Goal: Information Seeking & Learning: Check status

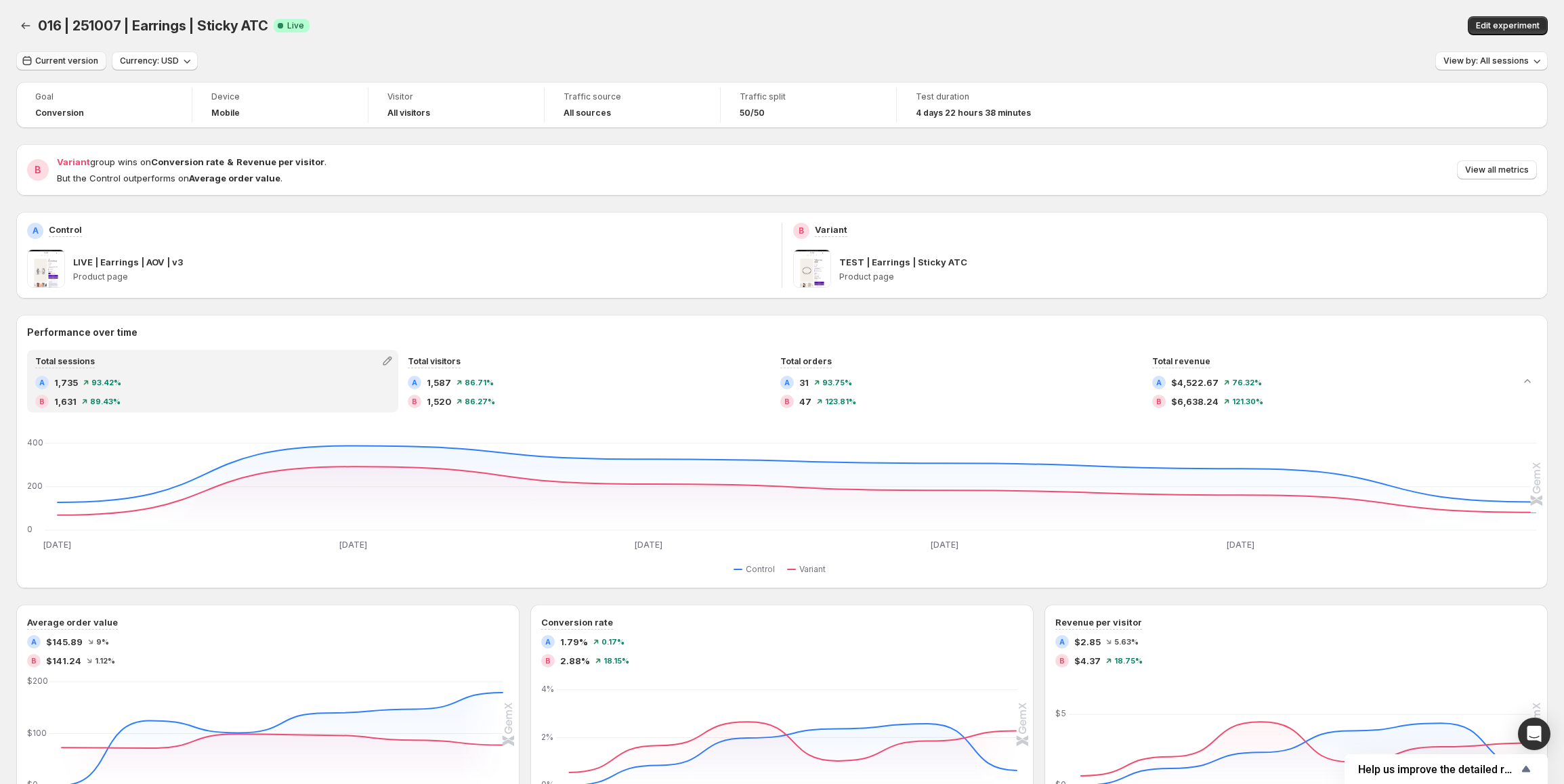
click at [51, 58] on span "Current version" at bounding box center [67, 61] width 63 height 11
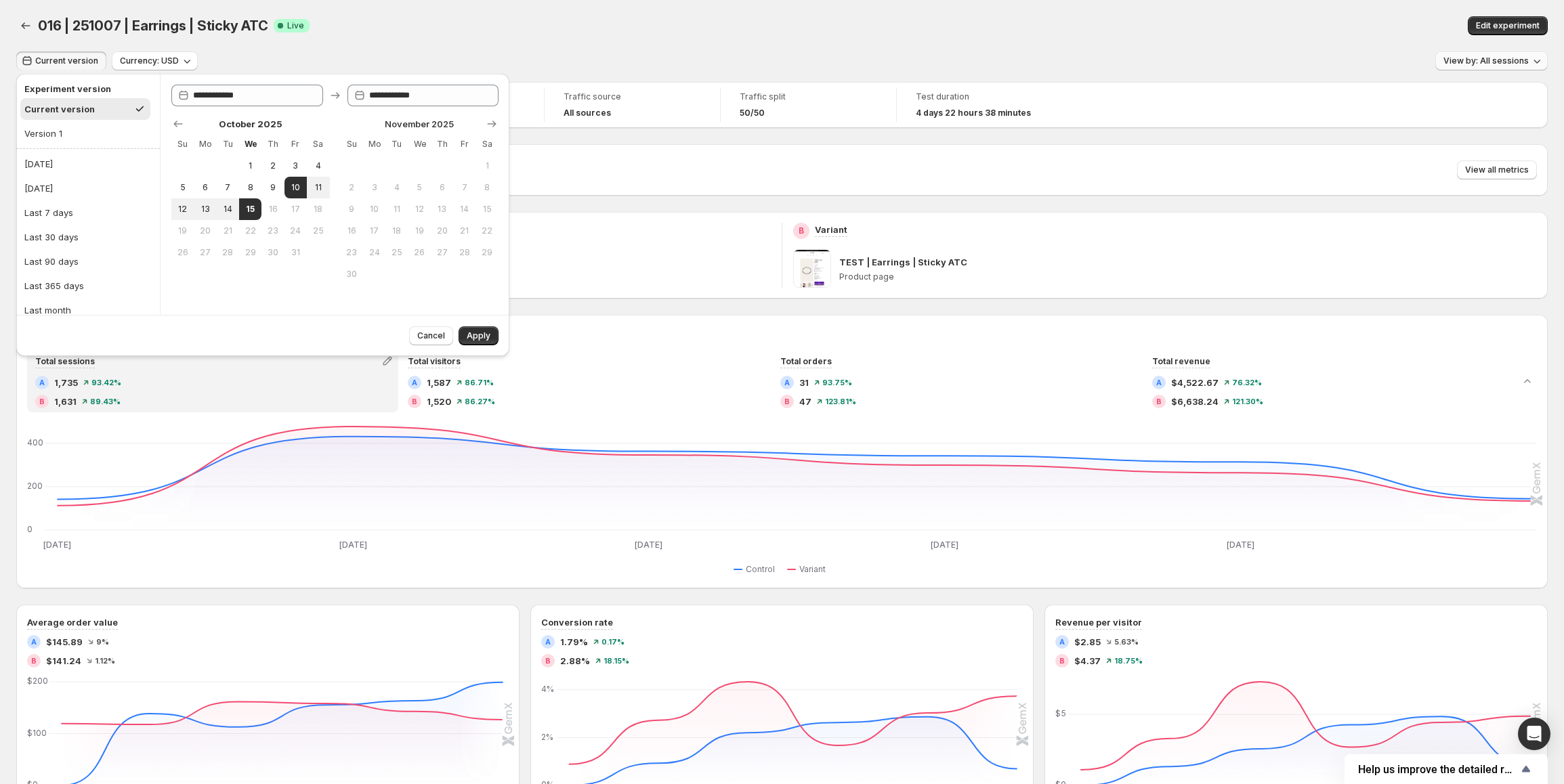
click at [1479, 56] on button "View by: All sessions" at bounding box center [1492, 61] width 113 height 19
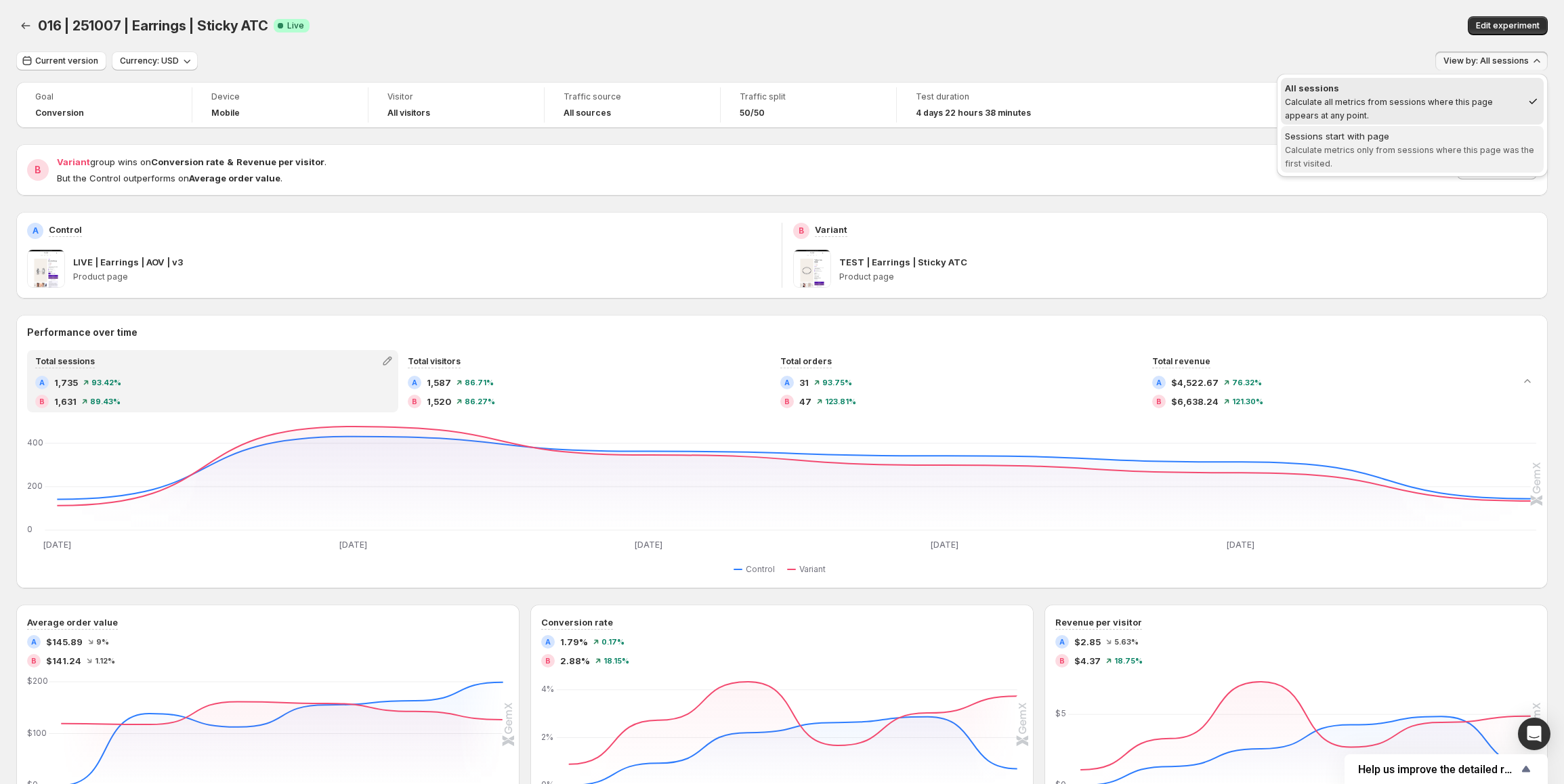
click at [1373, 141] on div "Sessions start with page" at bounding box center [1412, 136] width 255 height 14
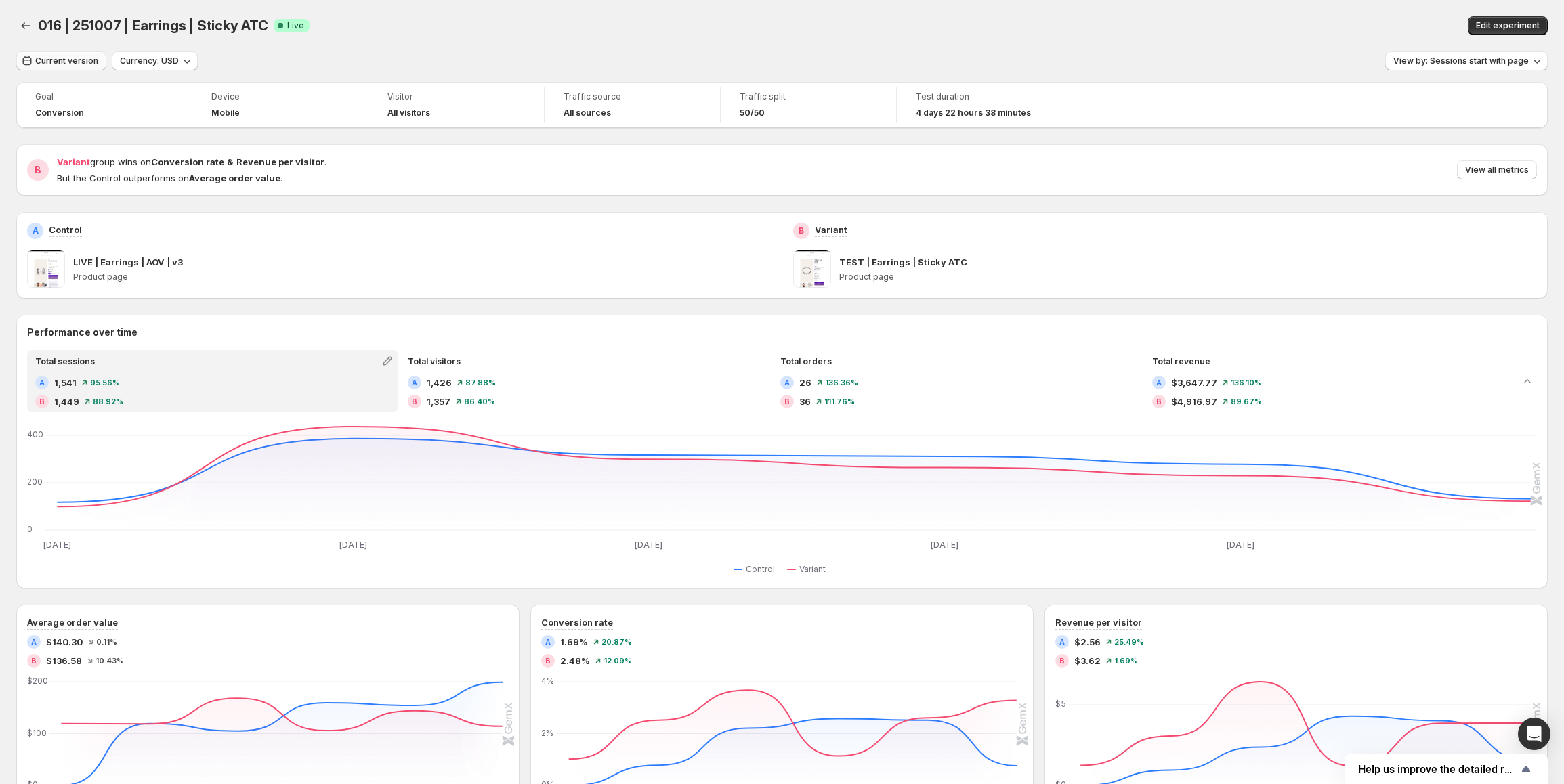
click at [85, 64] on span "Current version" at bounding box center [67, 61] width 63 height 11
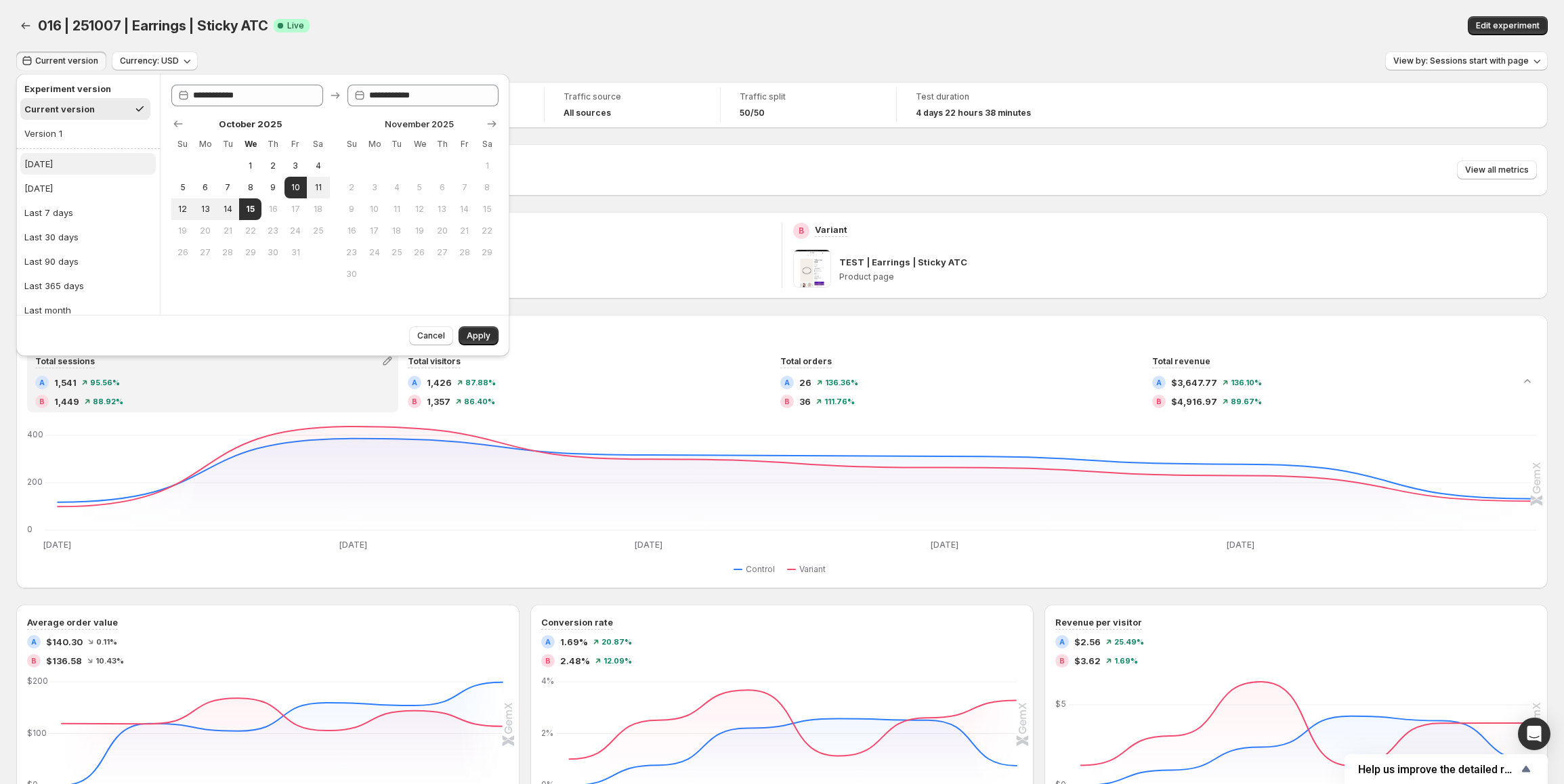
click at [52, 165] on button "[DATE]" at bounding box center [88, 164] width 135 height 22
type input "**********"
click at [469, 333] on span "Apply" at bounding box center [478, 336] width 23 height 11
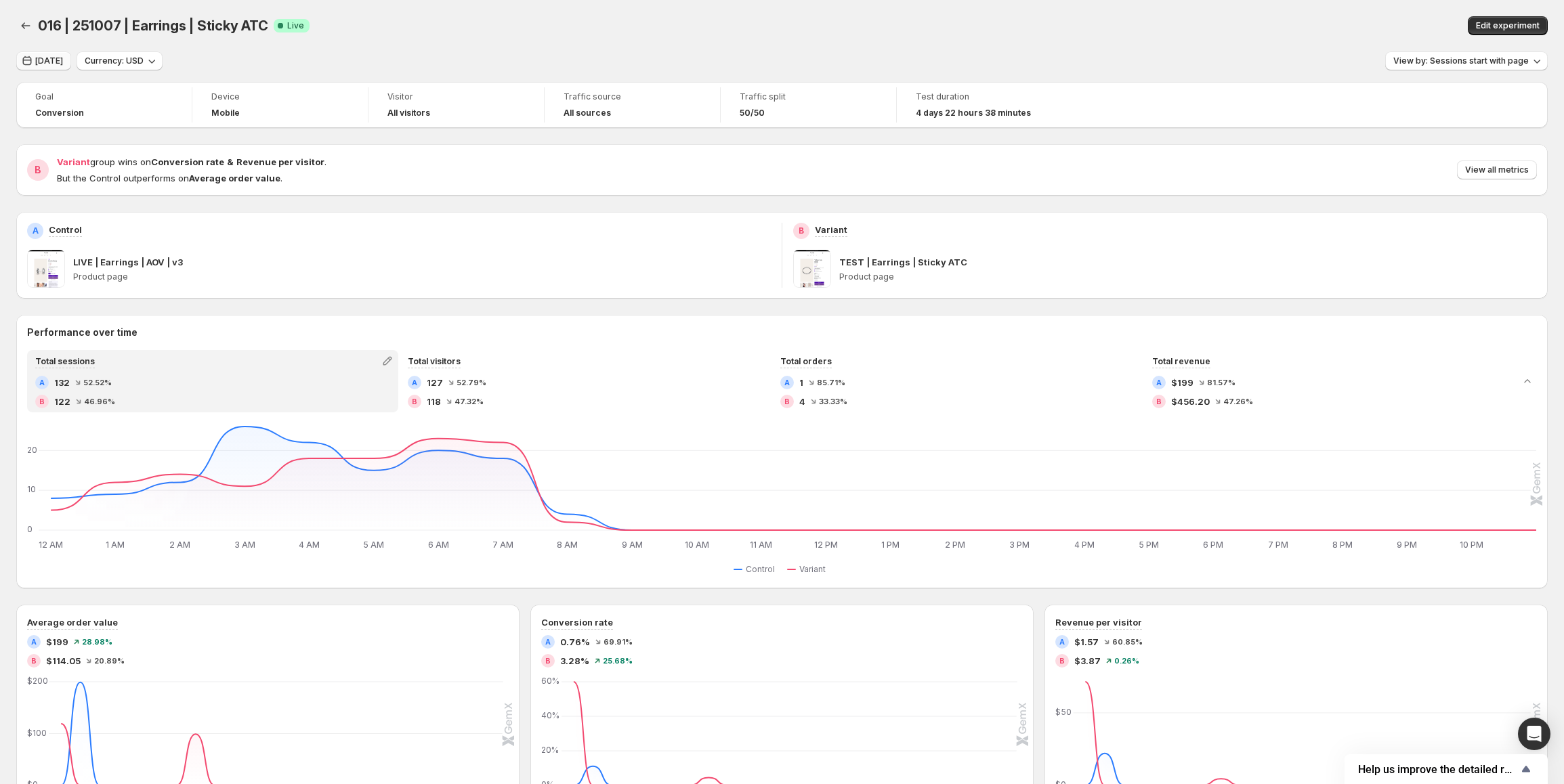
click at [48, 67] on button "[DATE]" at bounding box center [44, 61] width 55 height 19
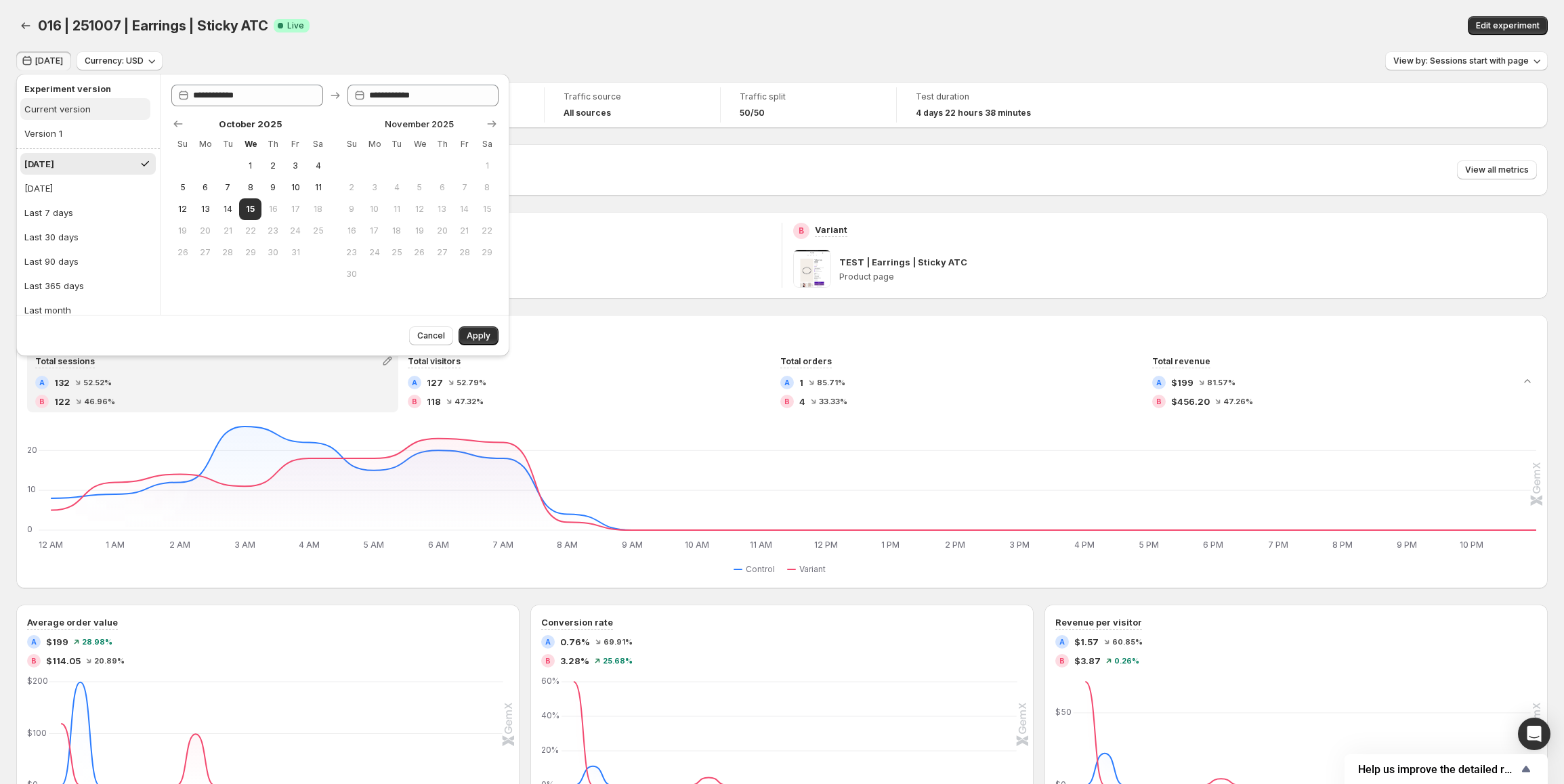
click at [76, 111] on div "Current version" at bounding box center [57, 109] width 67 height 14
type input "**********"
click at [474, 330] on button "Apply" at bounding box center [478, 336] width 40 height 19
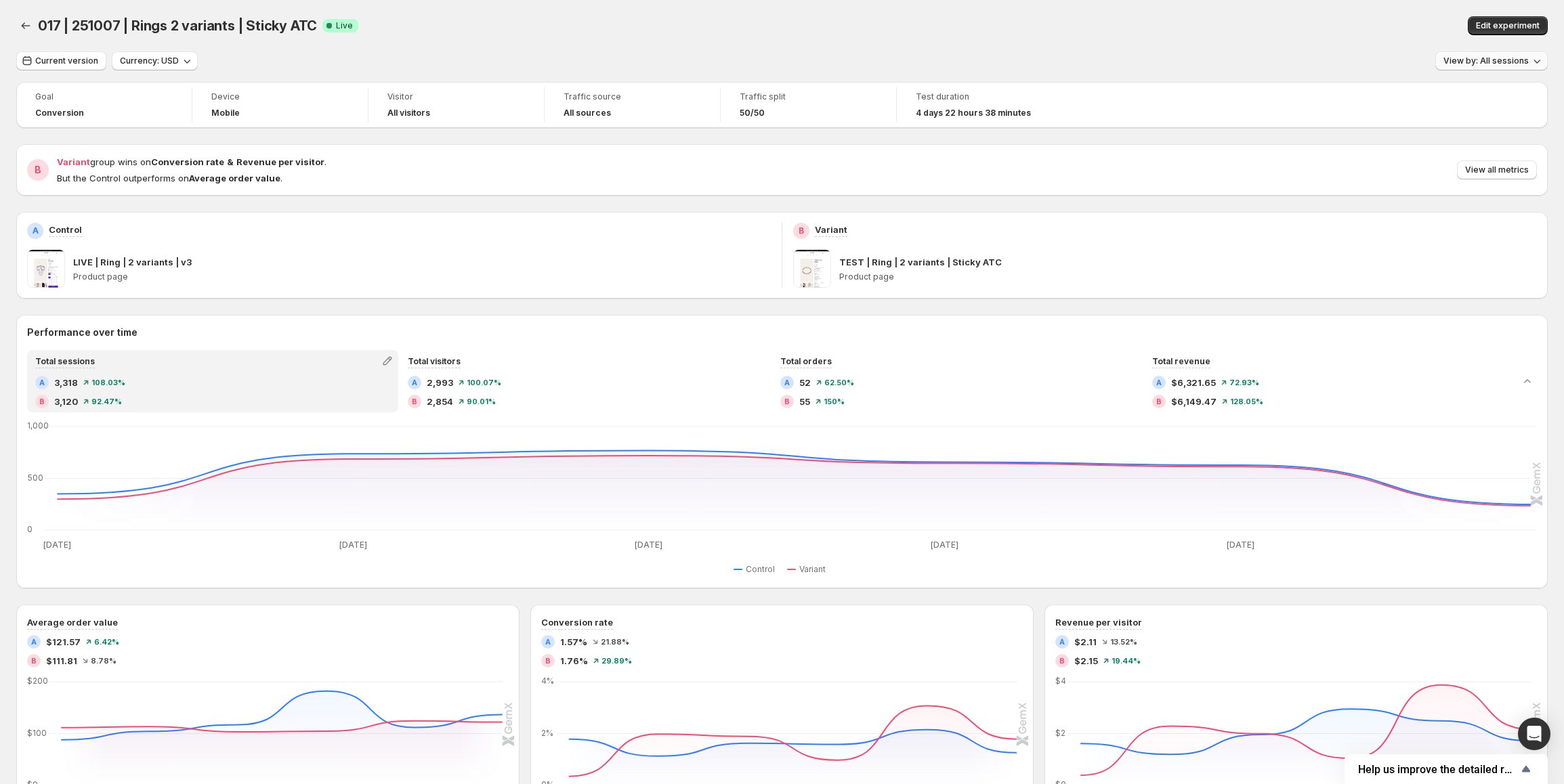
click at [1529, 63] on span "View by: All sessions" at bounding box center [1486, 61] width 85 height 11
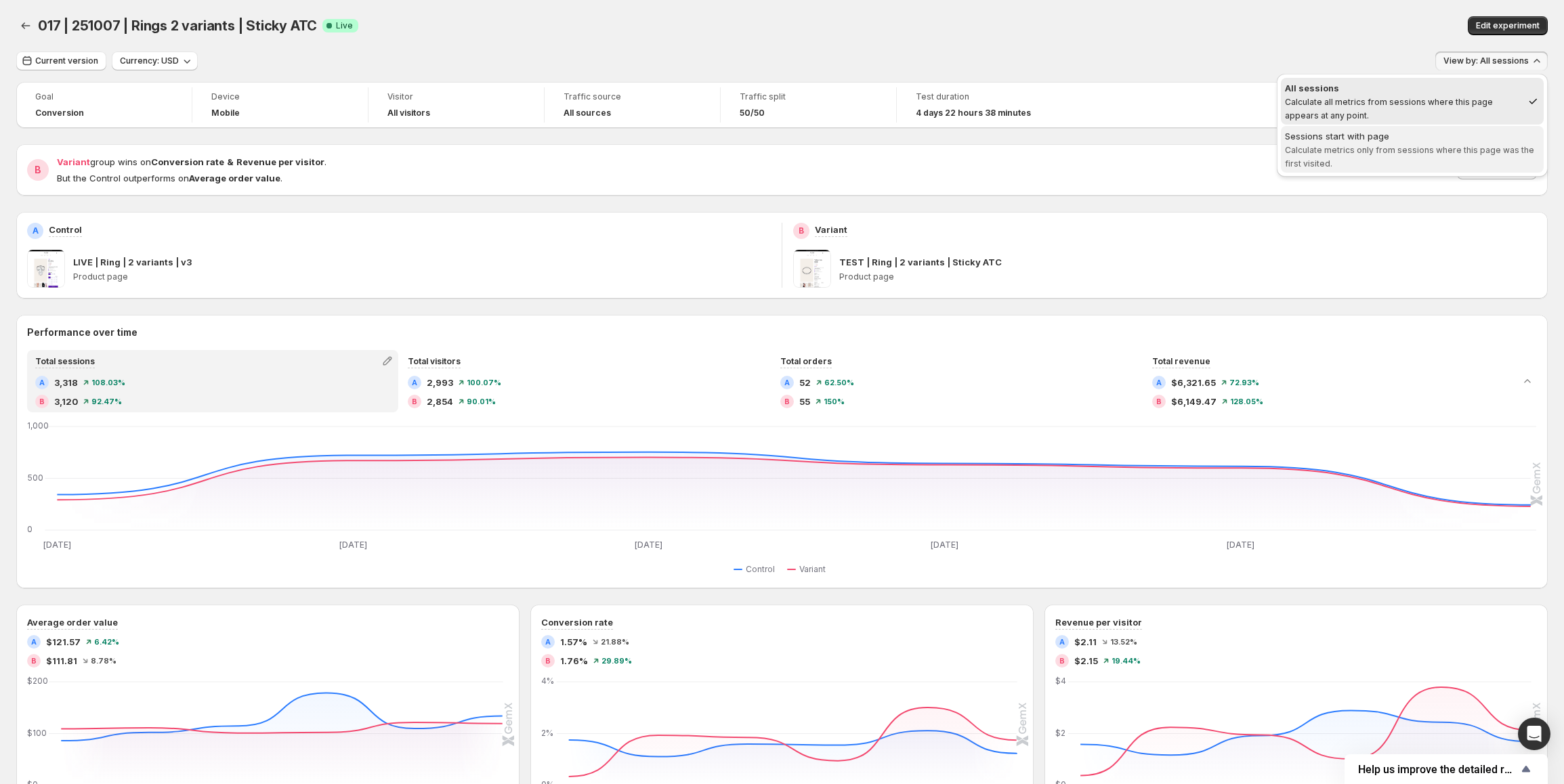
click at [1409, 150] on span "Calculate metrics only from sessions where this page was the first visited." at bounding box center [1409, 157] width 249 height 23
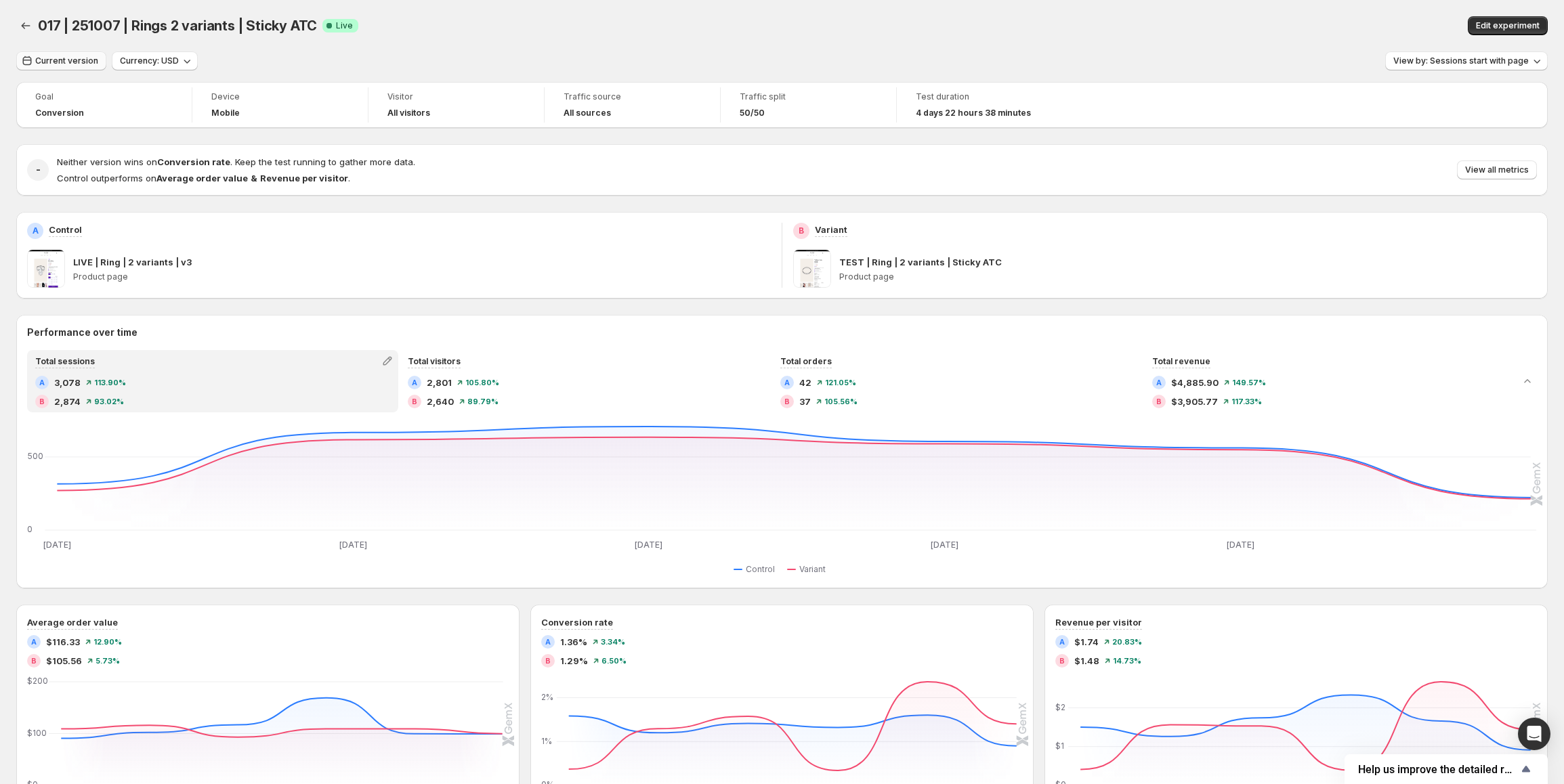
click at [36, 63] on span "Current version" at bounding box center [67, 61] width 63 height 11
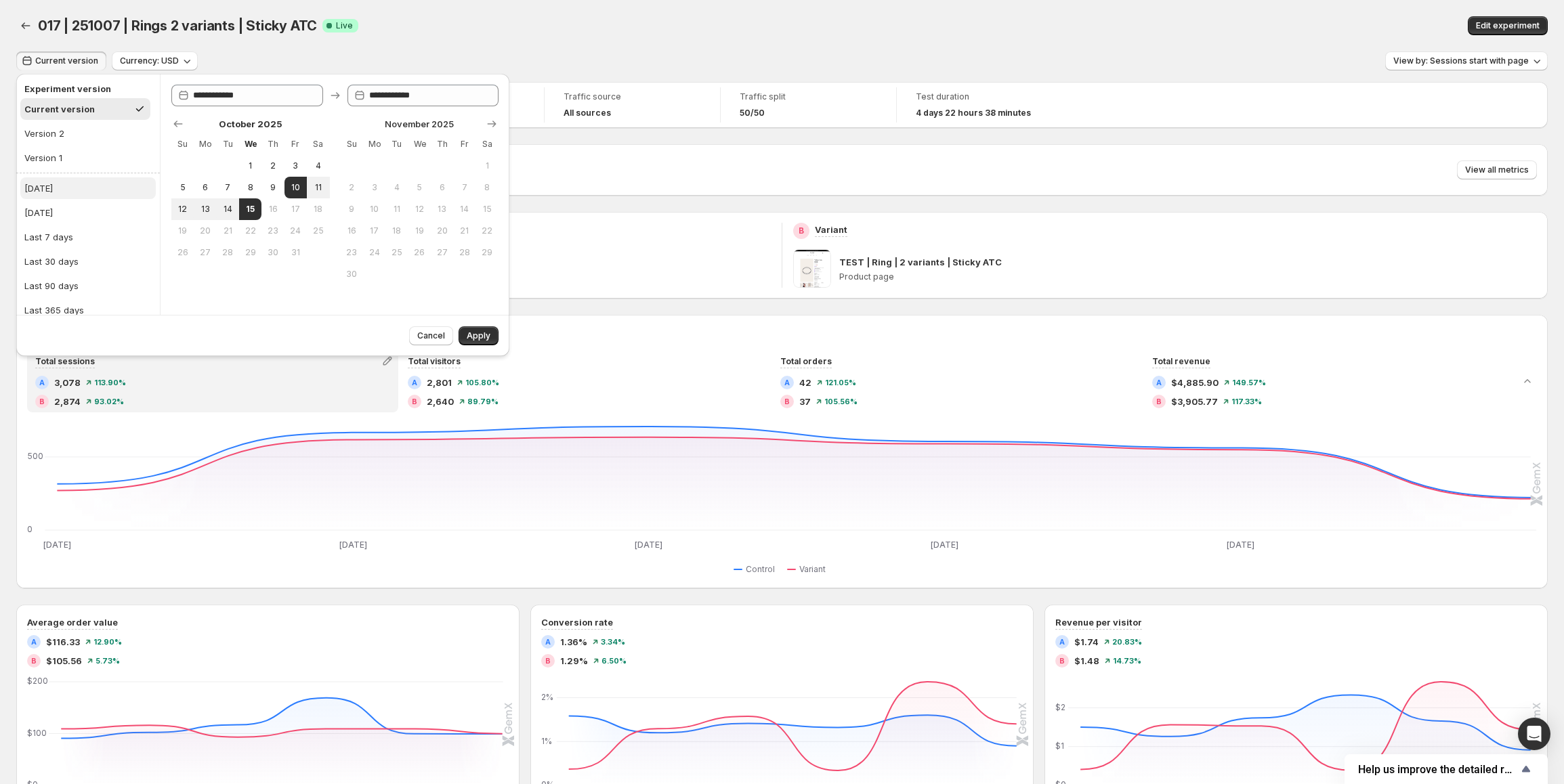
click at [70, 192] on button "[DATE]" at bounding box center [88, 188] width 135 height 22
type input "**********"
click at [482, 339] on span "Apply" at bounding box center [478, 336] width 23 height 11
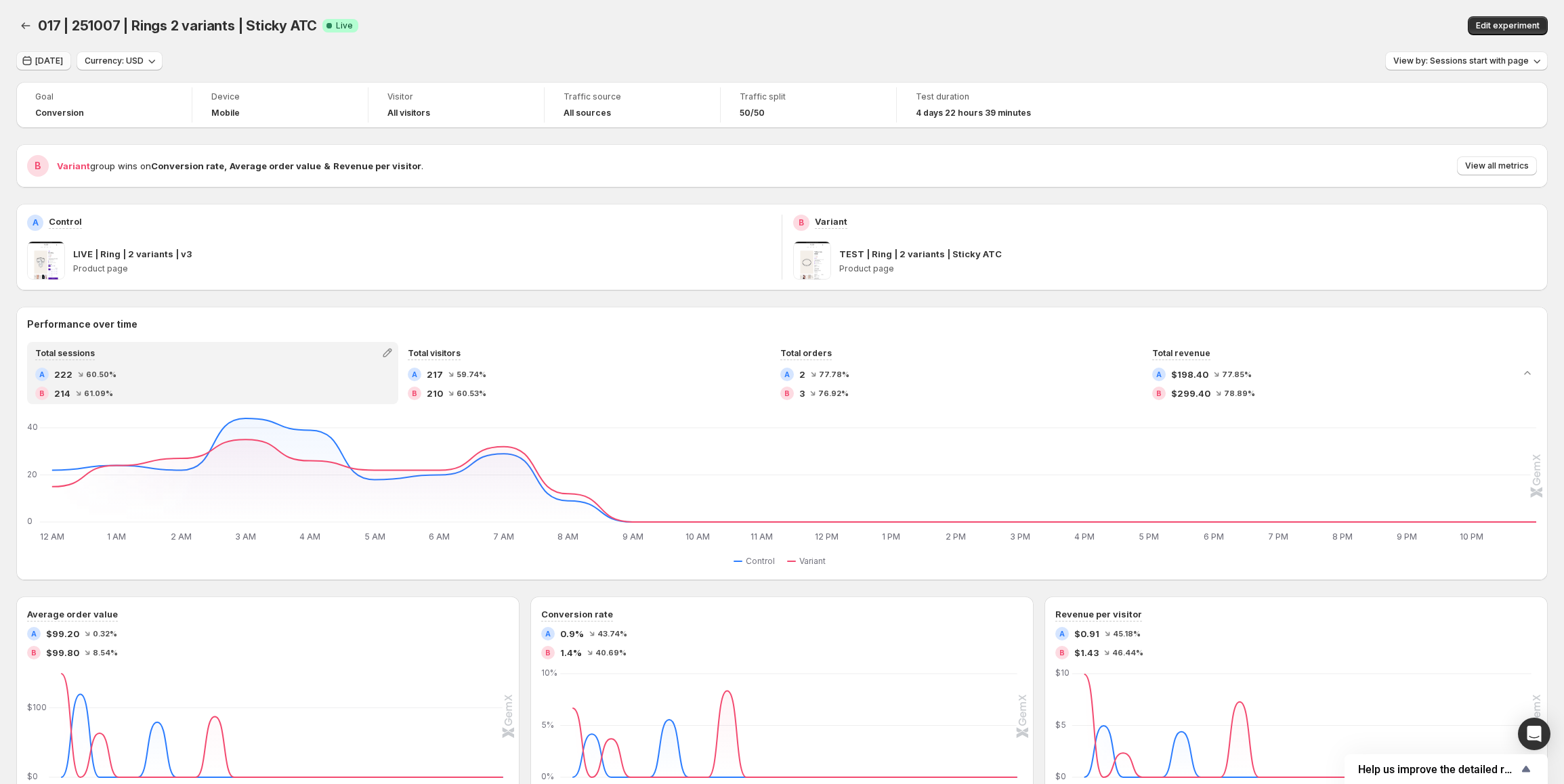
click at [30, 63] on icon "button" at bounding box center [27, 61] width 14 height 14
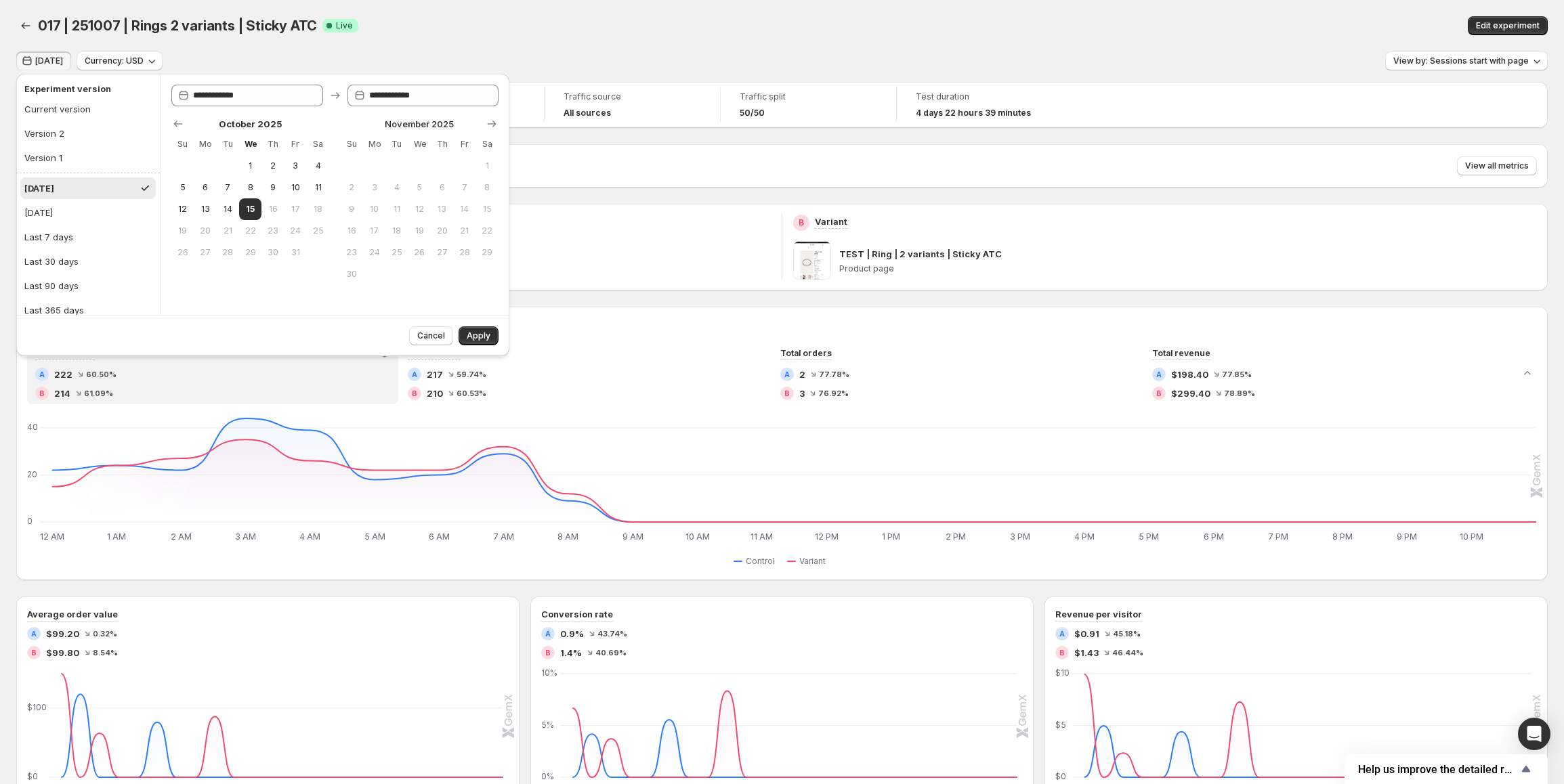
drag, startPoint x: 471, startPoint y: 25, endPoint x: 526, endPoint y: 25, distance: 55.0
click at [471, 25] on div "017 | 251007 | Rings 2 variants | Sticky ATC Success Complete Live" at bounding box center [471, 26] width 867 height 19
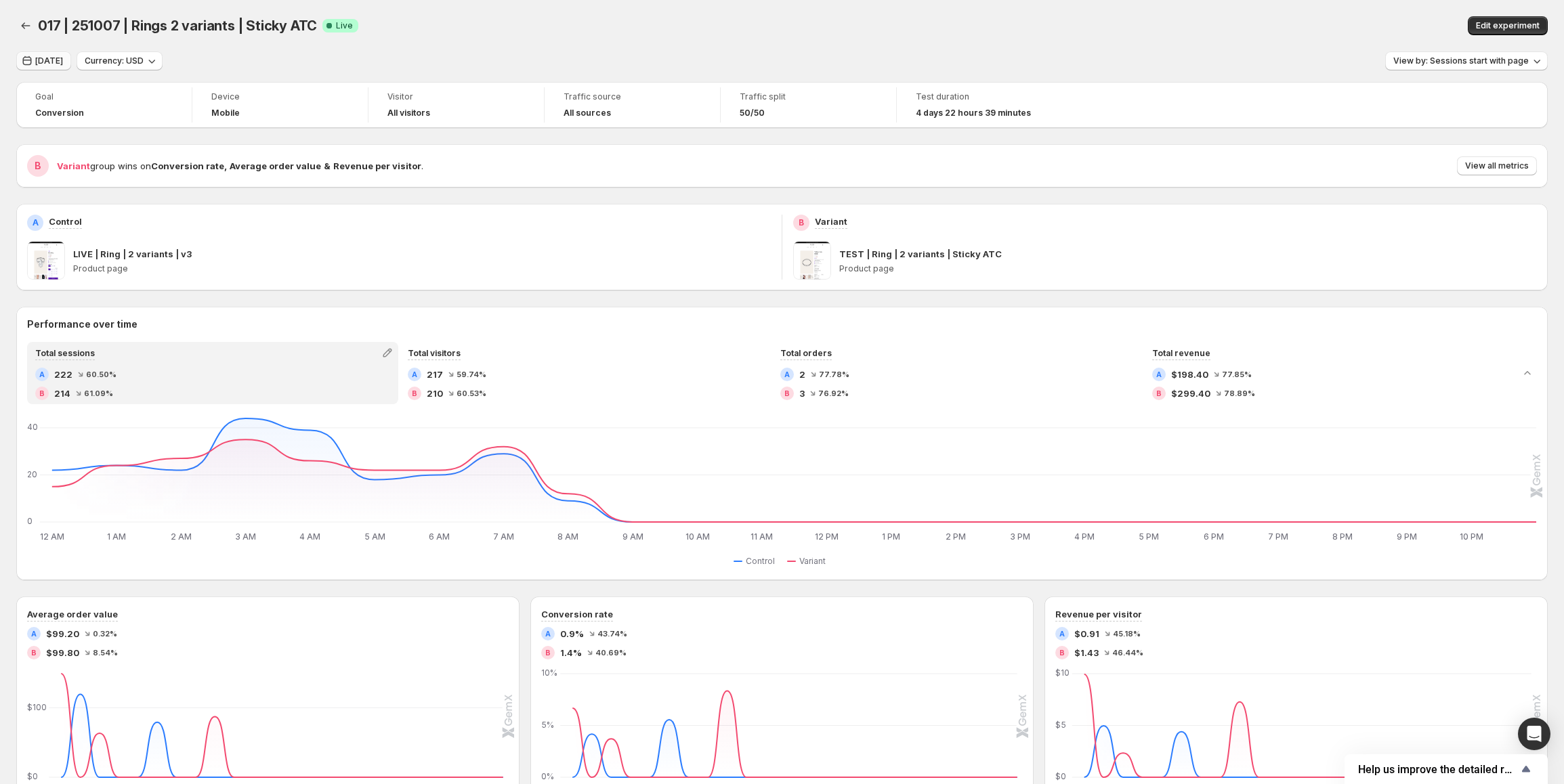
click at [56, 65] on span "[DATE]" at bounding box center [49, 61] width 27 height 11
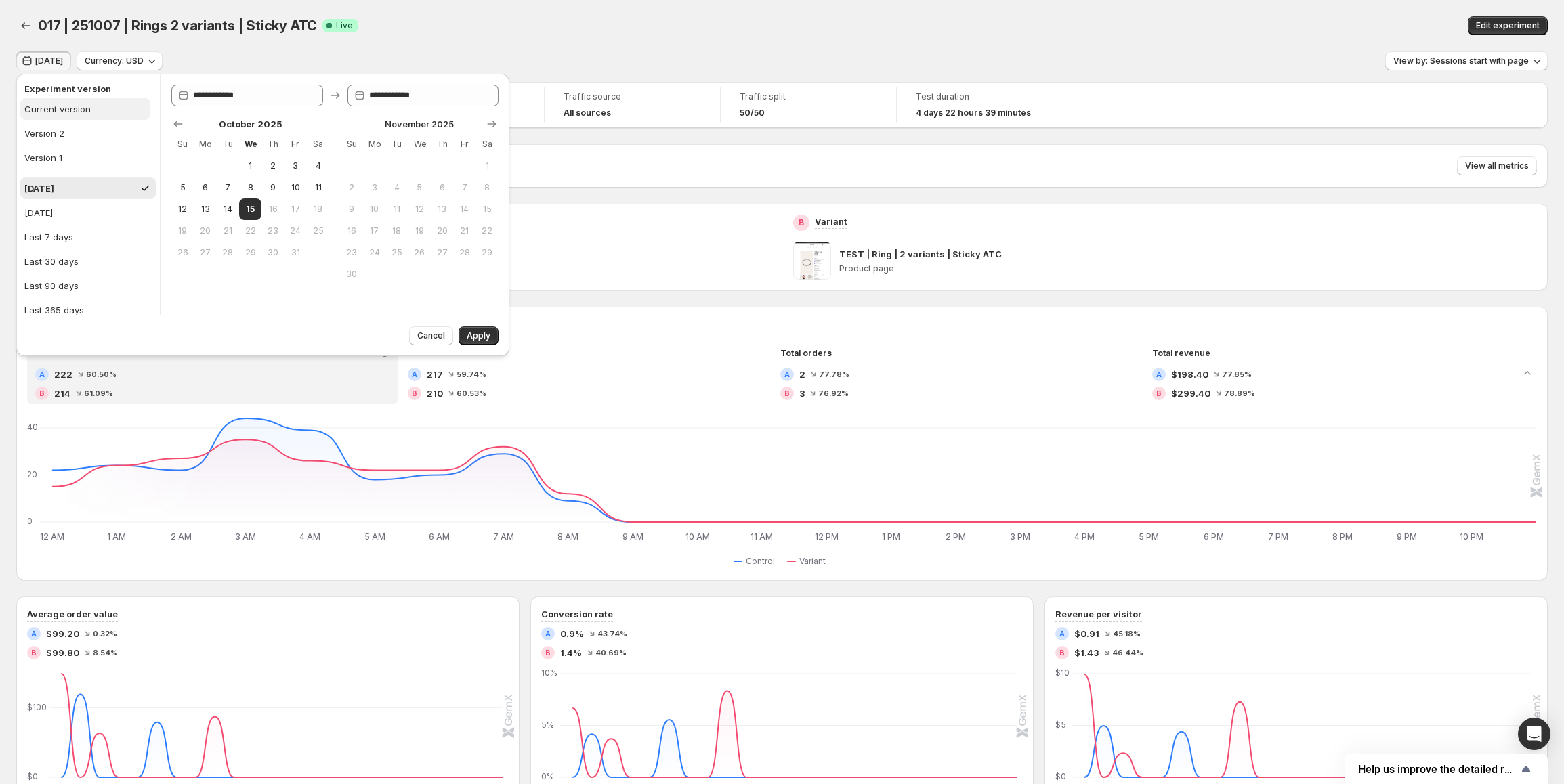
click at [52, 110] on div "Current version" at bounding box center [57, 109] width 67 height 14
type input "**********"
click at [487, 342] on button "Apply" at bounding box center [478, 336] width 40 height 19
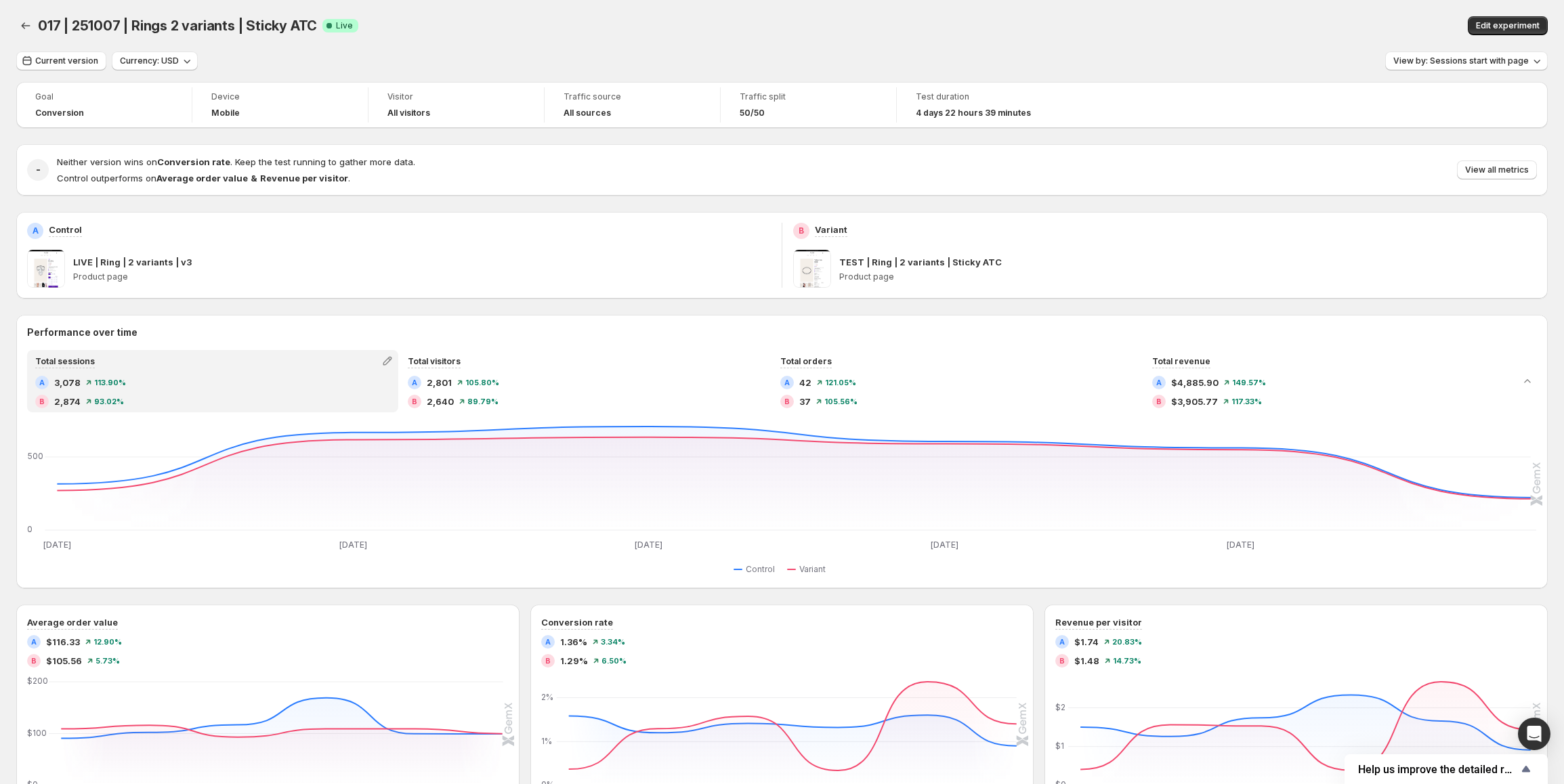
click at [447, 8] on div "017 | 251007 | Rings 2 variants | Sticky ATC. This page is ready 017 | 251007 |…" at bounding box center [782, 25] width 1532 height 52
